Goal: Information Seeking & Learning: Learn about a topic

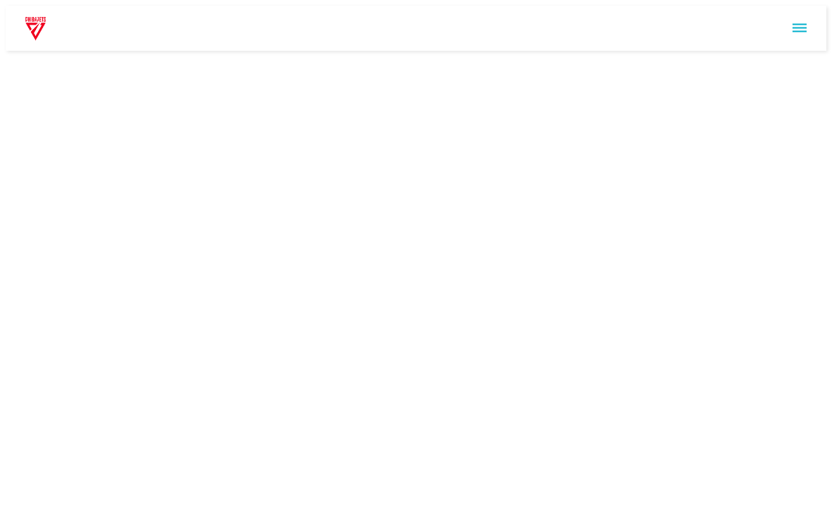
click at [826, 56] on html at bounding box center [416, 28] width 832 height 56
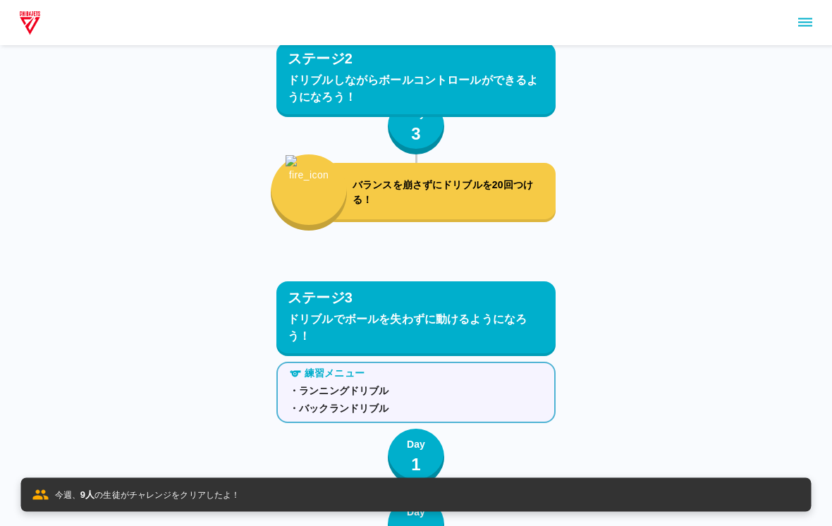
scroll to position [4595, 0]
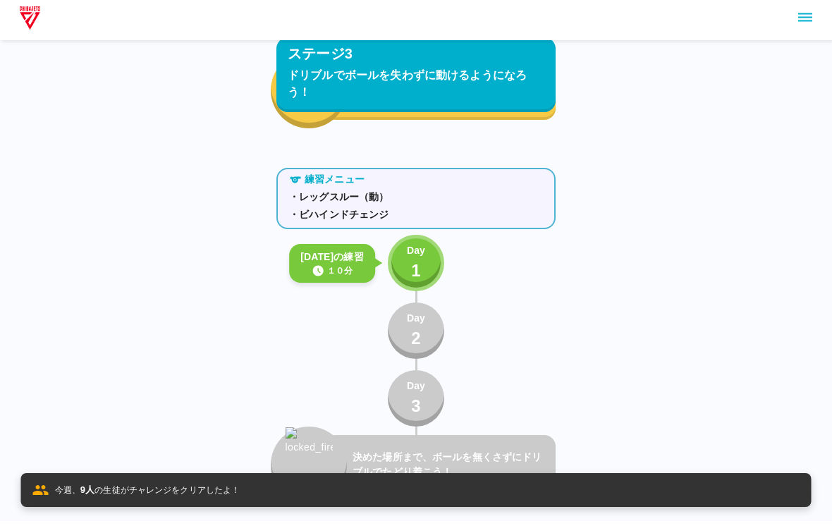
click at [411, 263] on p "1" at bounding box center [416, 275] width 10 height 25
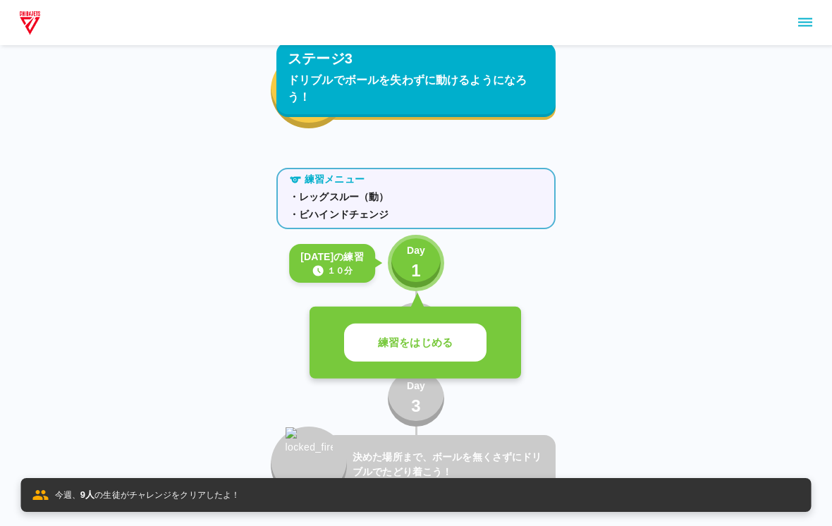
click at [462, 319] on div "練習をはじめる" at bounding box center [416, 343] width 212 height 73
click at [382, 360] on button "練習をはじめる" at bounding box center [415, 343] width 142 height 39
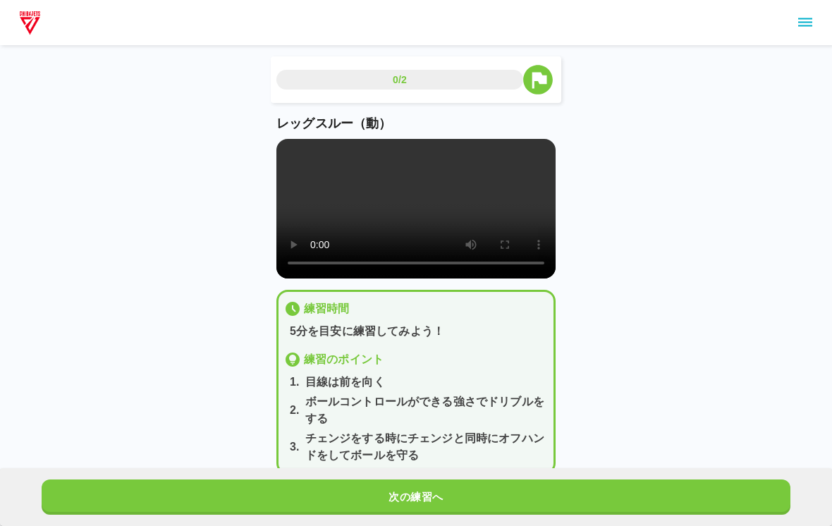
click at [433, 208] on video at bounding box center [415, 209] width 279 height 140
click at [302, 159] on video at bounding box center [415, 209] width 279 height 140
click at [288, 136] on div "レッグスルー（動）" at bounding box center [415, 196] width 279 height 164
click at [181, 226] on div "0/2 レッグスルー（動） 練習時間 5分を目安に練習してみよう！ 練習のポイント 1 . 目線は前を向く 2 . ボールコントロールができる強さでドリブルを…" at bounding box center [416, 248] width 832 height 497
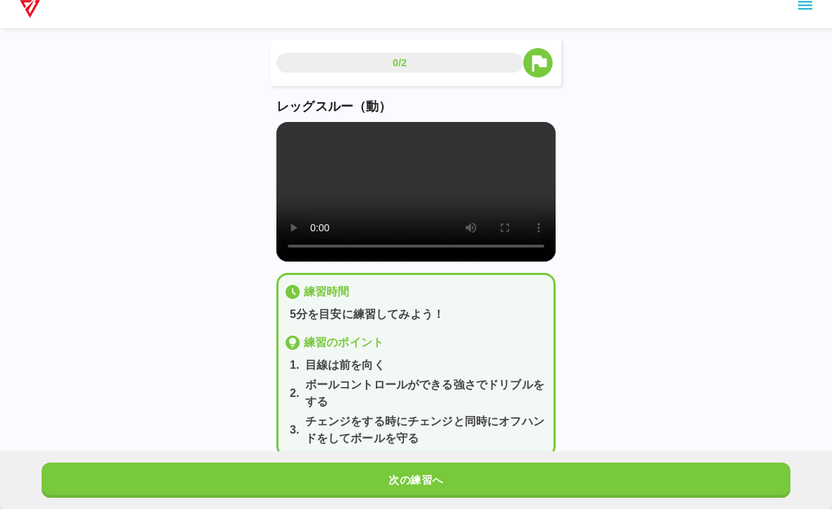
scroll to position [17, 0]
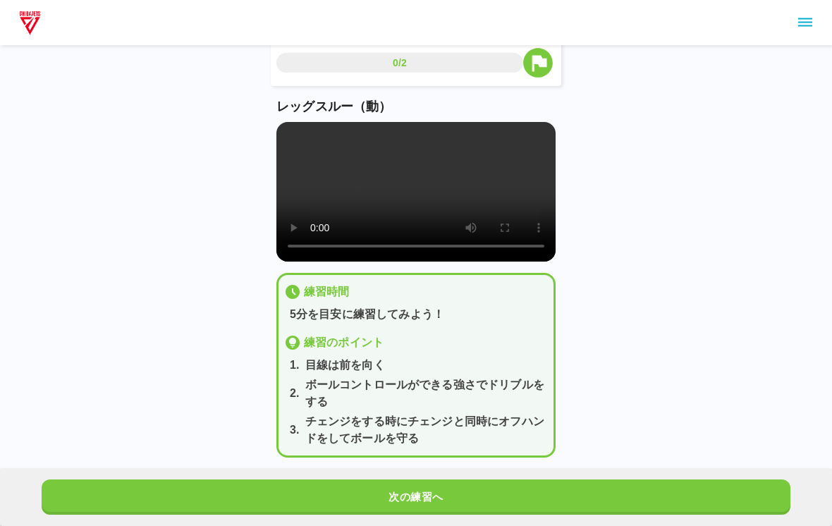
click at [425, 215] on video at bounding box center [415, 192] width 279 height 140
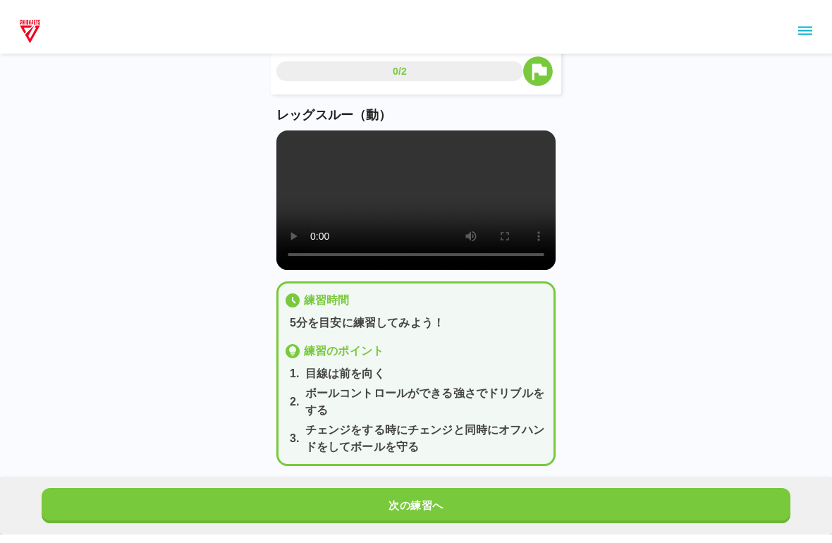
scroll to position [0, 0]
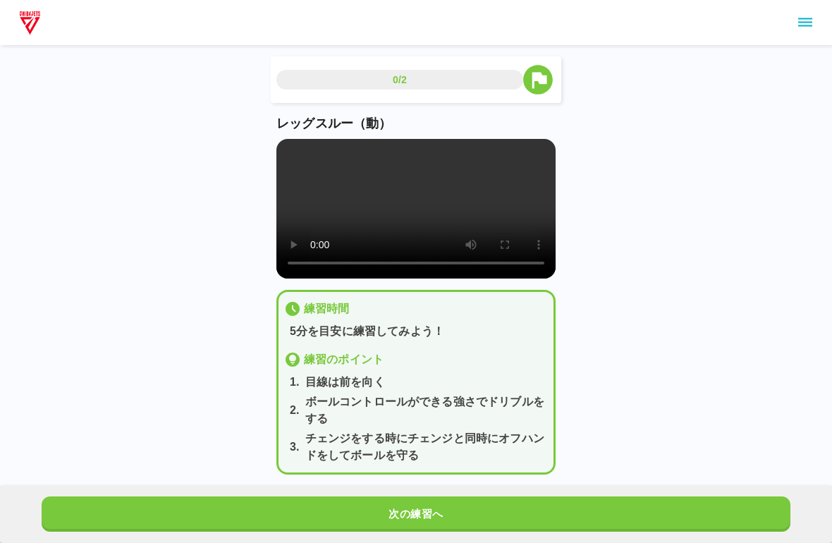
click at [279, 155] on video at bounding box center [415, 209] width 279 height 140
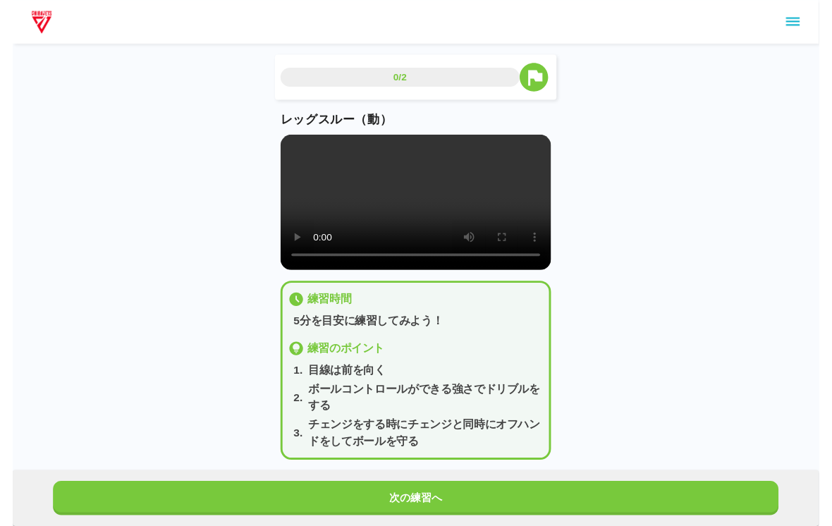
scroll to position [17, 0]
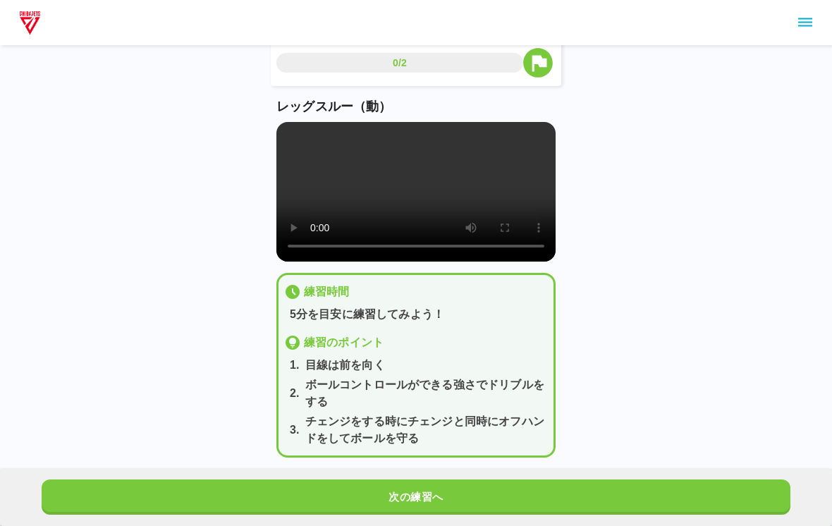
click at [416, 214] on video at bounding box center [415, 192] width 279 height 140
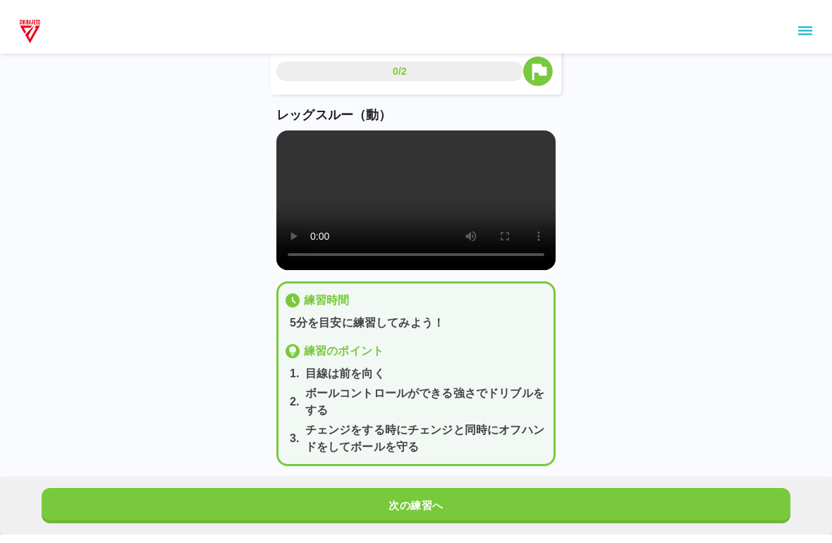
scroll to position [0, 0]
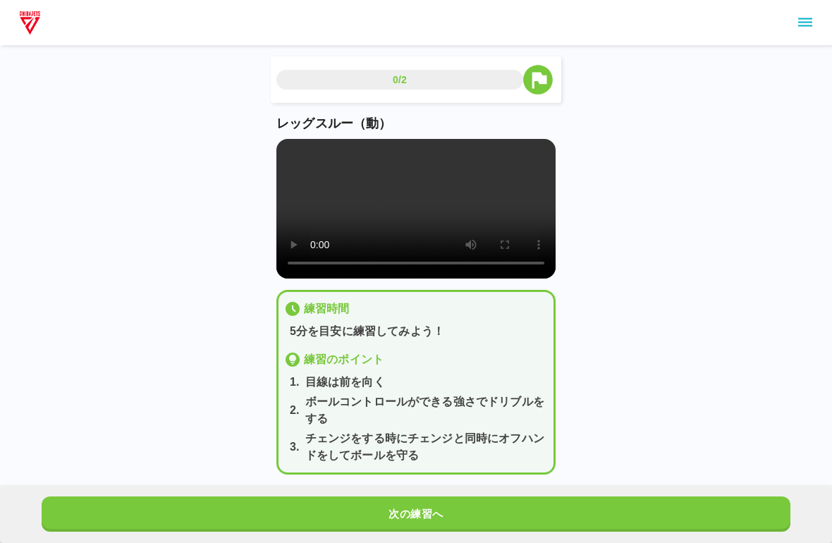
click at [277, 161] on video at bounding box center [415, 209] width 279 height 140
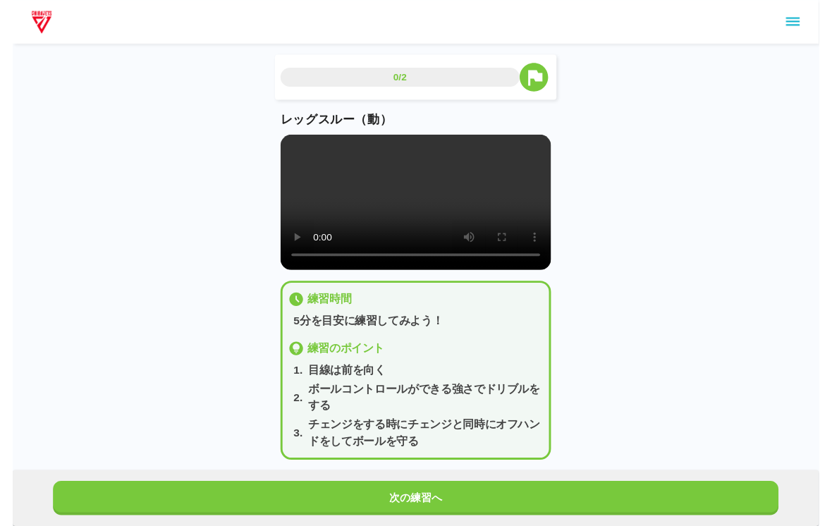
scroll to position [17, 0]
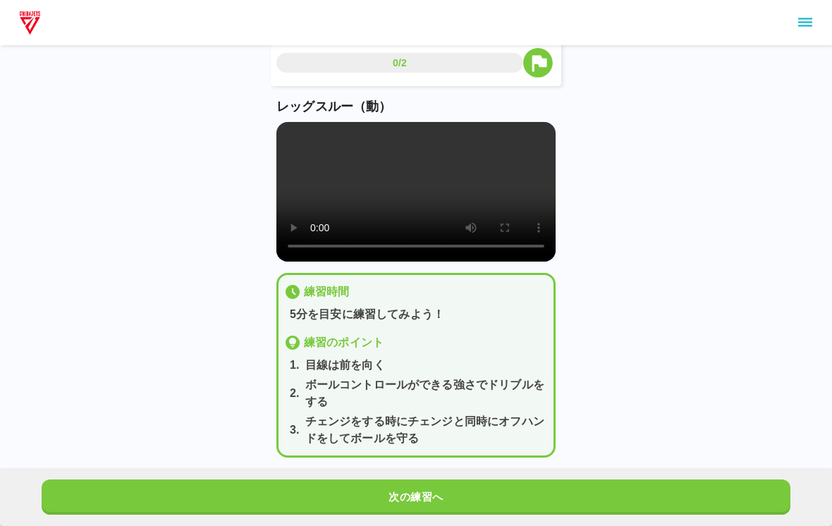
click at [462, 488] on button "次の練習へ" at bounding box center [416, 497] width 749 height 35
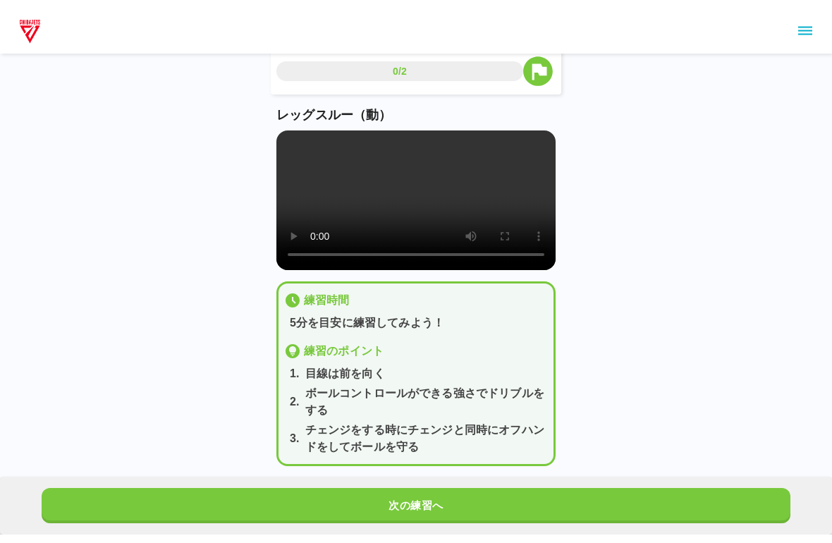
scroll to position [0, 0]
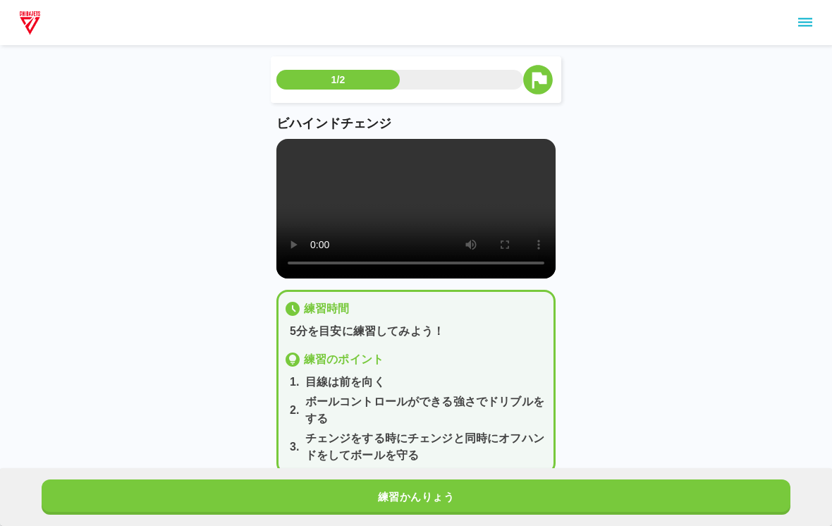
click at [415, 223] on video at bounding box center [415, 209] width 279 height 140
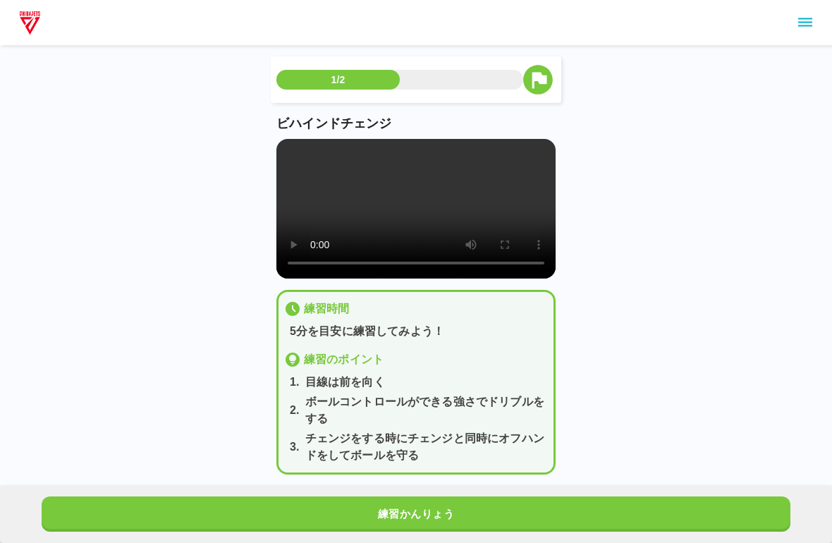
click at [298, 157] on video at bounding box center [415, 209] width 279 height 140
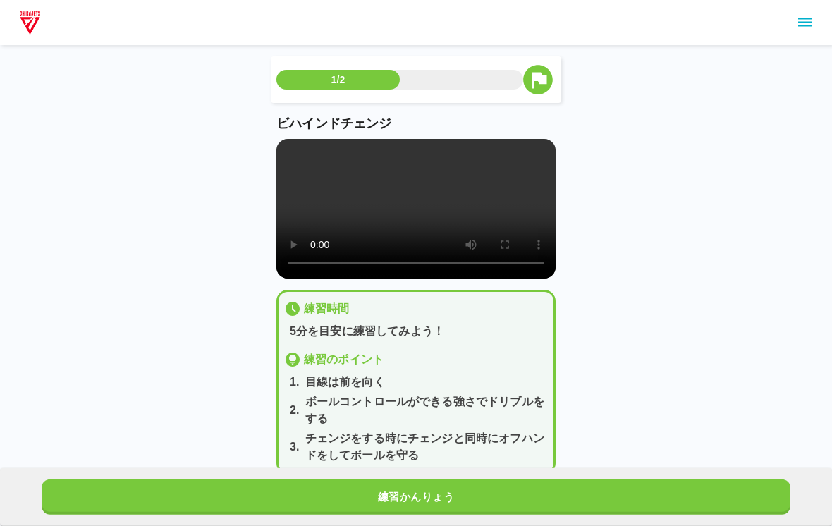
scroll to position [17, 0]
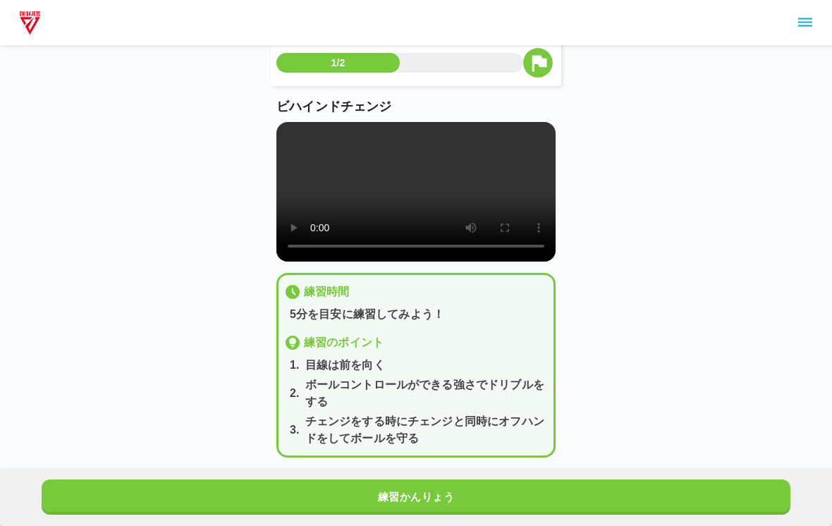
click at [276, 129] on video at bounding box center [415, 192] width 279 height 140
click at [411, 209] on video at bounding box center [415, 192] width 279 height 140
click at [278, 136] on video at bounding box center [415, 192] width 279 height 140
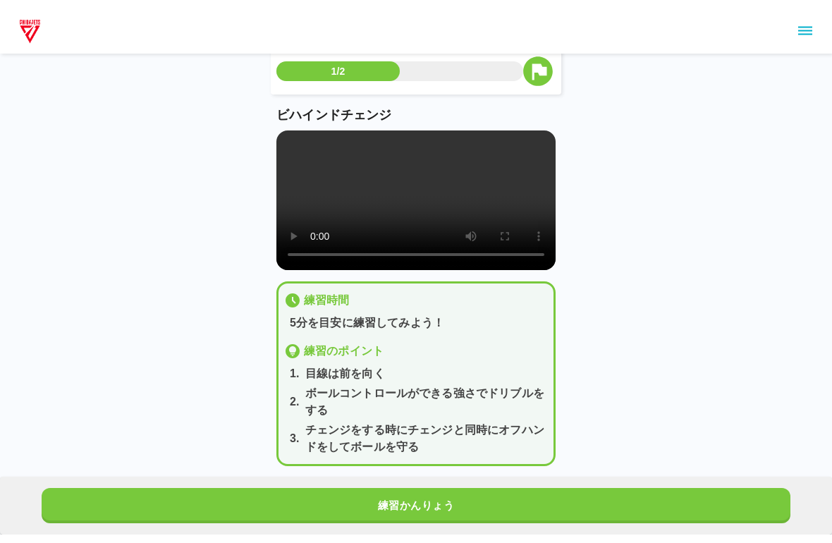
scroll to position [0, 0]
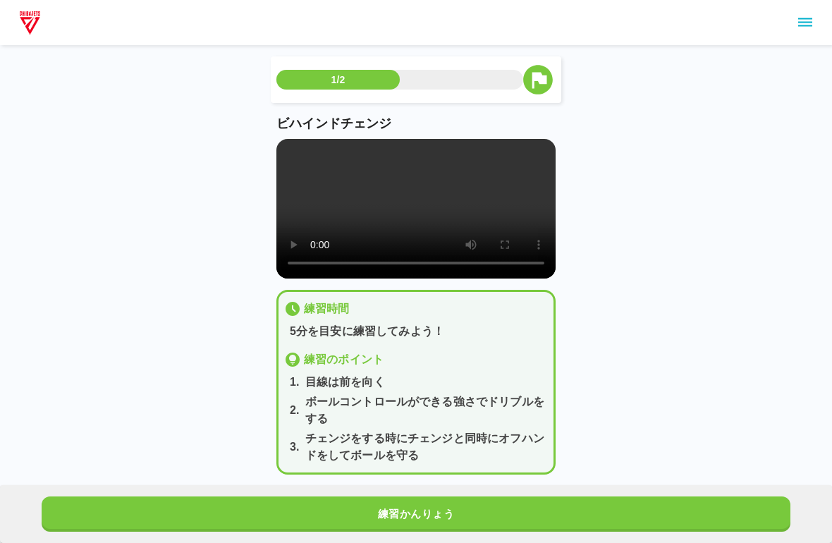
click at [291, 162] on video at bounding box center [415, 209] width 279 height 140
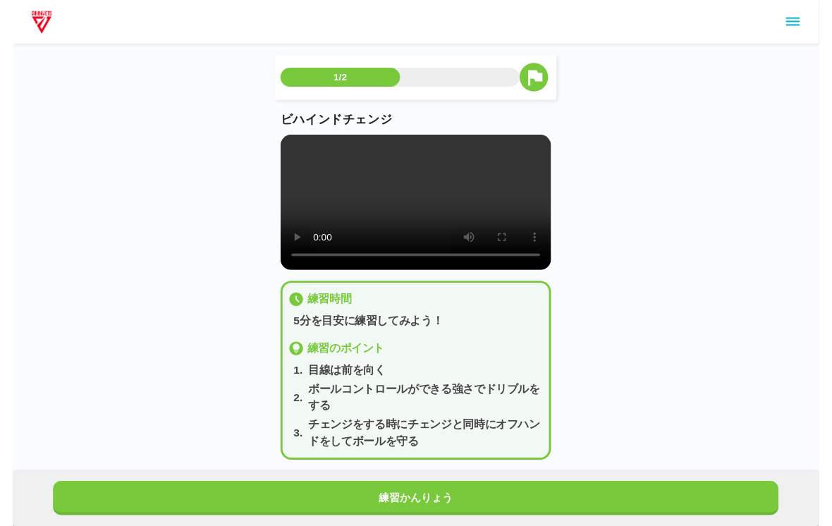
scroll to position [17, 0]
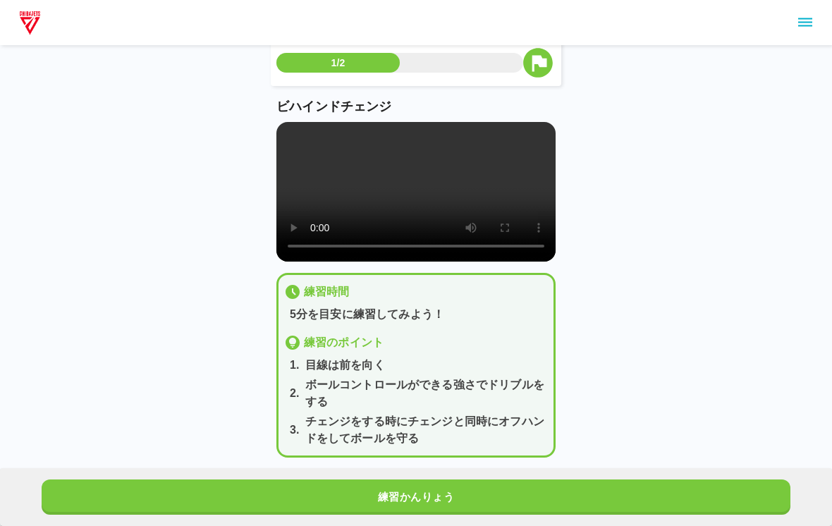
click at [440, 458] on div "練習時間 5分を目安に練習してみよう！ 練習のポイント 1 . 目線は前を向く 2 . ボールコントロールができる強さでドリブルをする 3 . チェンジをする…" at bounding box center [415, 365] width 279 height 185
click at [494, 471] on div "練習かんりょう" at bounding box center [416, 497] width 832 height 58
click at [712, 474] on div "練習かんりょう" at bounding box center [416, 497] width 832 height 58
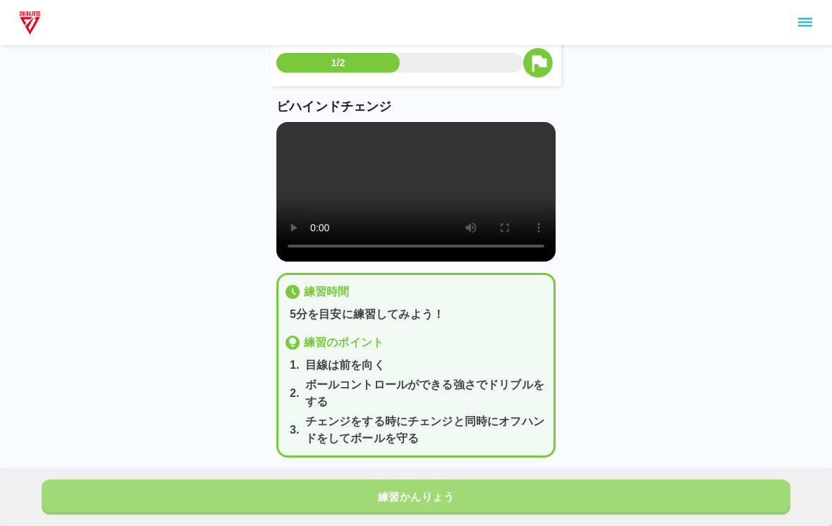
click at [740, 481] on button "練習かんりょう" at bounding box center [416, 497] width 749 height 35
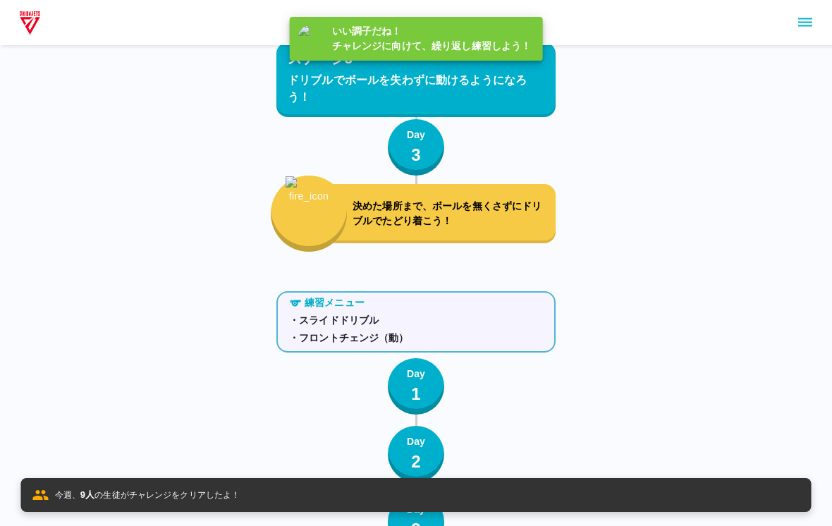
scroll to position [4599, 0]
